Goal: Transaction & Acquisition: Purchase product/service

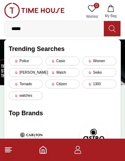
type input "*****"
click at [62, 62] on div "Casio" at bounding box center [63, 60] width 34 height 9
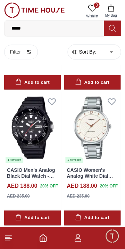
scroll to position [940, 0]
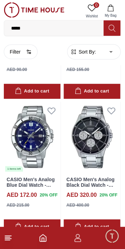
scroll to position [1203, 0]
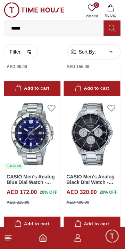
click at [15, 181] on link "CASIO Men's Analog Blue Dial Watch - MTP-VD01D-2E" at bounding box center [31, 182] width 48 height 17
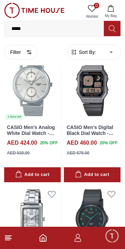
scroll to position [1392, 0]
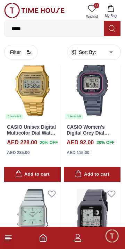
scroll to position [2205, 0]
